Goal: Entertainment & Leisure: Consume media (video, audio)

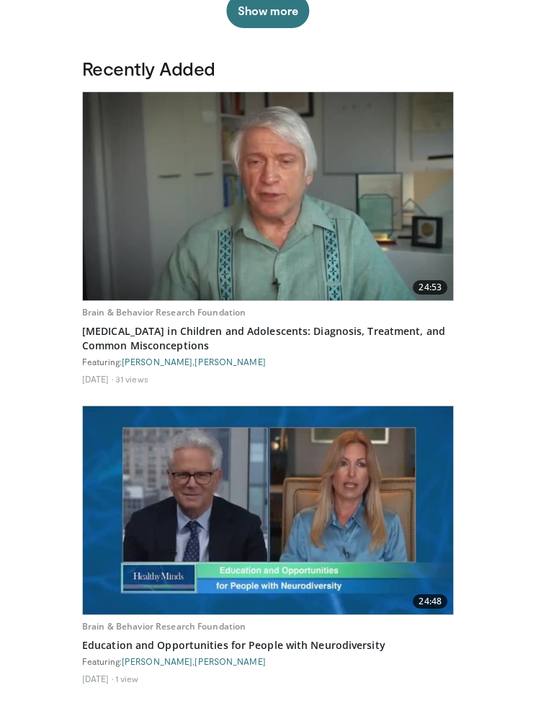
scroll to position [469, 0]
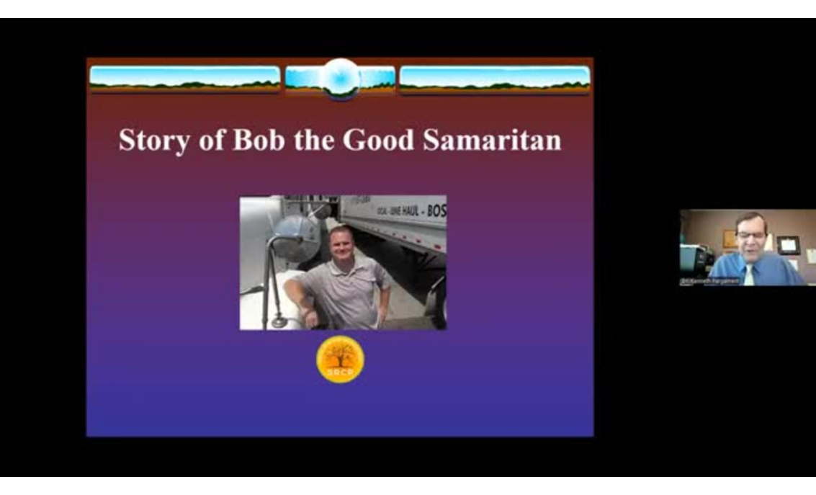
click at [520, 357] on div "10 seconds Tap to unmute" at bounding box center [408, 247] width 816 height 495
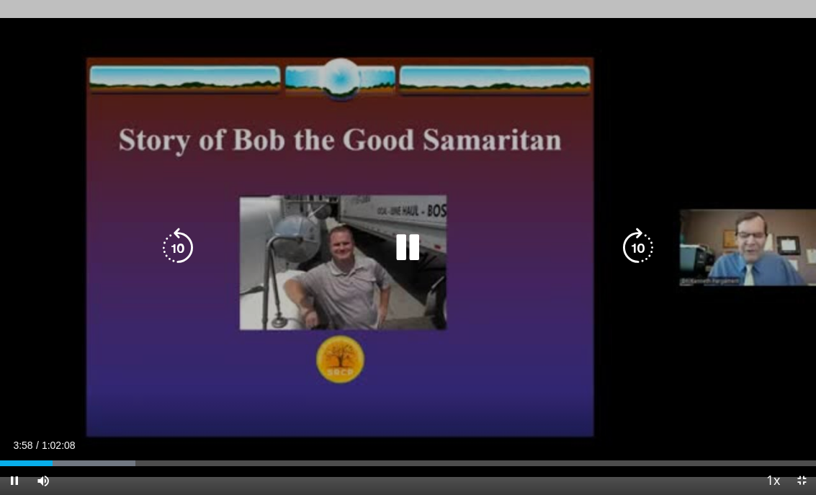
click at [535, 409] on div "10 seconds Tap to unmute" at bounding box center [408, 247] width 816 height 495
click at [408, 268] on icon "Video Player" at bounding box center [407, 247] width 40 height 40
click at [392, 252] on icon "Video Player" at bounding box center [407, 247] width 40 height 40
click at [391, 268] on icon "Video Player" at bounding box center [407, 247] width 40 height 40
click at [400, 259] on icon "Video Player" at bounding box center [407, 247] width 40 height 40
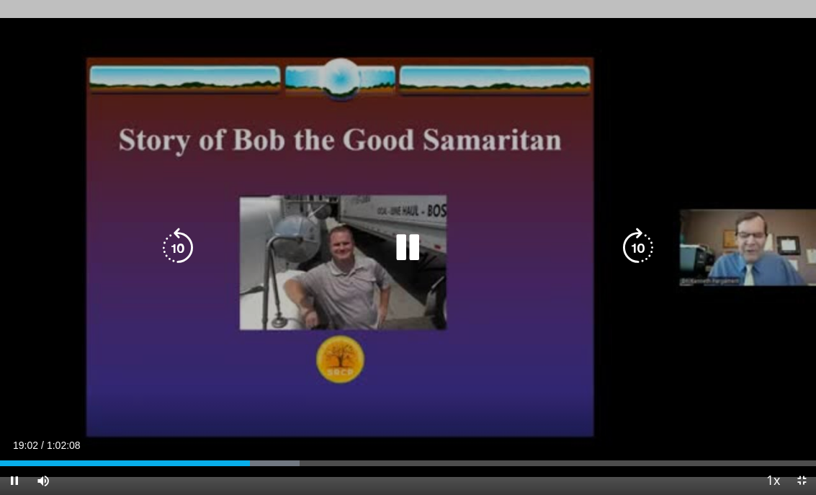
click at [179, 265] on icon "Video Player" at bounding box center [178, 247] width 40 height 40
click at [176, 268] on icon "Video Player" at bounding box center [178, 247] width 40 height 40
click at [175, 259] on icon "Video Player" at bounding box center [178, 247] width 40 height 40
click at [175, 263] on icon "Video Player" at bounding box center [178, 247] width 40 height 40
click at [183, 266] on icon "Video Player" at bounding box center [178, 247] width 40 height 40
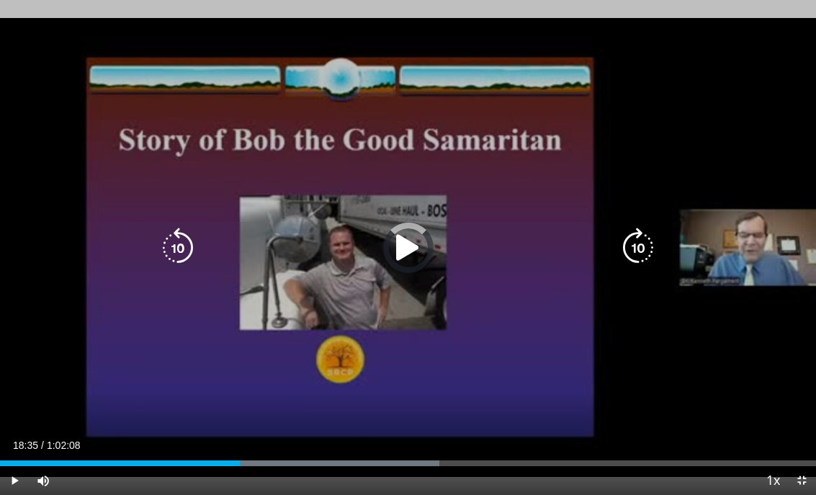
click at [245, 466] on div "Progress Bar" at bounding box center [325, 463] width 228 height 6
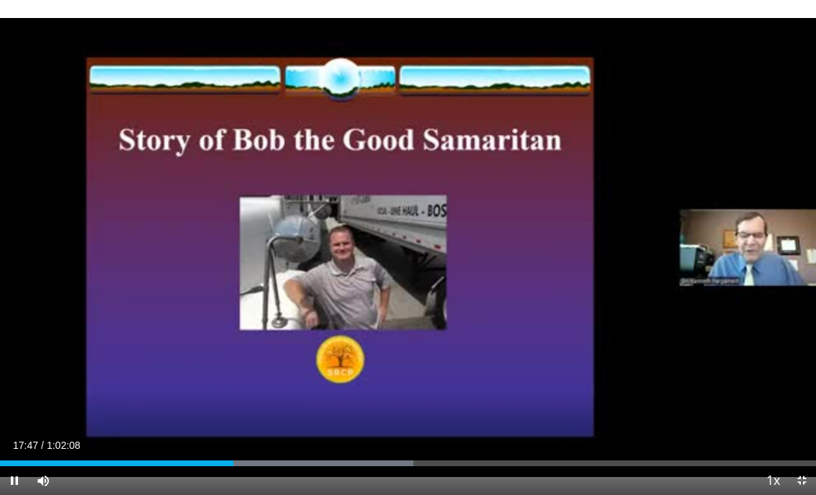
click at [273, 495] on div "Current Time 17:47 / Duration 1:02:08 Pause Skip Backward Skip Forward Mute Loa…" at bounding box center [408, 480] width 816 height 29
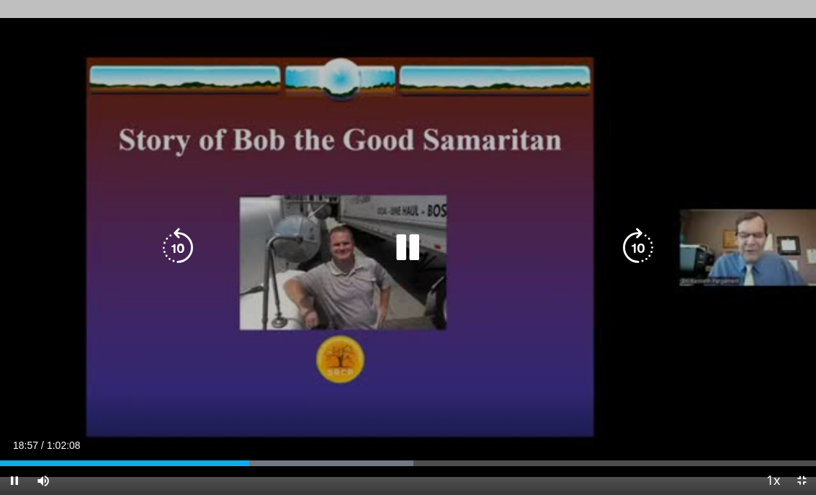
click at [420, 268] on icon "Video Player" at bounding box center [407, 247] width 40 height 40
click at [402, 256] on icon "Video Player" at bounding box center [407, 247] width 40 height 40
click at [402, 265] on icon "Video Player" at bounding box center [407, 247] width 40 height 40
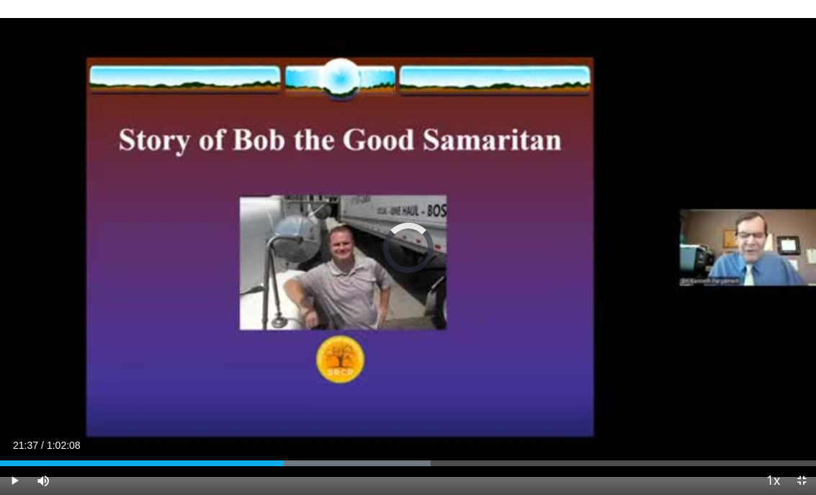
click at [535, 466] on div "Loaded : 52.76%" at bounding box center [408, 463] width 816 height 6
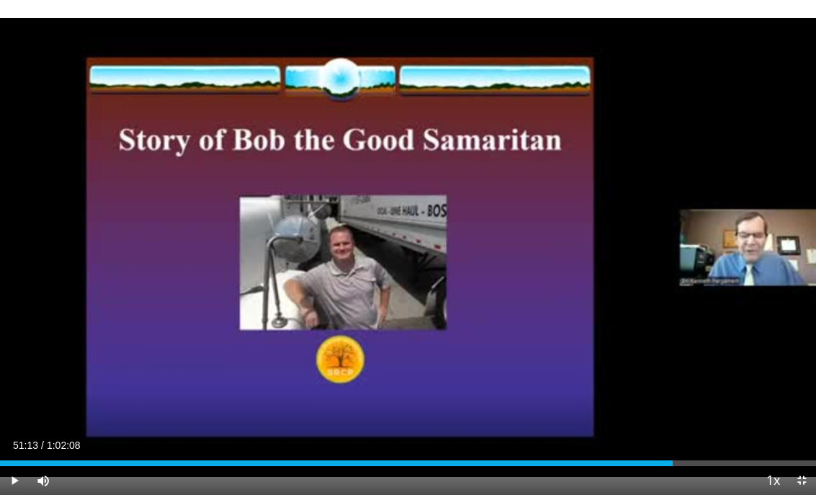
click at [514, 268] on div "50 seconds Tap to unmute" at bounding box center [408, 247] width 816 height 495
click at [432, 268] on div "50 seconds Tap to unmute" at bounding box center [408, 247] width 816 height 495
click at [387, 297] on div "50 seconds Tap to unmute" at bounding box center [408, 247] width 816 height 495
click at [385, 308] on div "50 seconds Tap to unmute" at bounding box center [408, 247] width 816 height 495
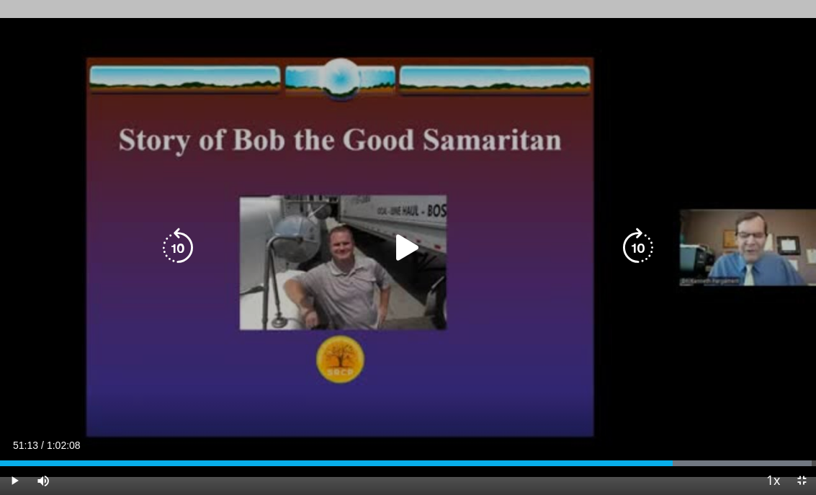
click at [406, 256] on icon "Video Player" at bounding box center [407, 247] width 40 height 40
click at [480, 466] on div "Loaded : 99.51%" at bounding box center [408, 459] width 816 height 14
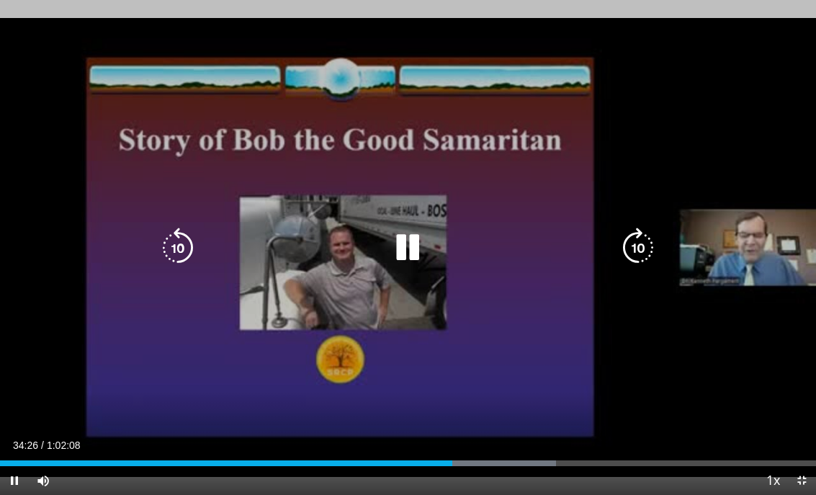
click at [399, 466] on div "Progress Bar" at bounding box center [226, 463] width 452 height 6
click at [338, 466] on div "Loaded : 60.62%" at bounding box center [247, 463] width 495 height 6
click at [317, 466] on div "Progress Bar" at bounding box center [169, 463] width 338 height 6
click at [270, 466] on div "Progress Bar" at bounding box center [158, 463] width 317 height 6
